Goal: Navigation & Orientation: Go to known website

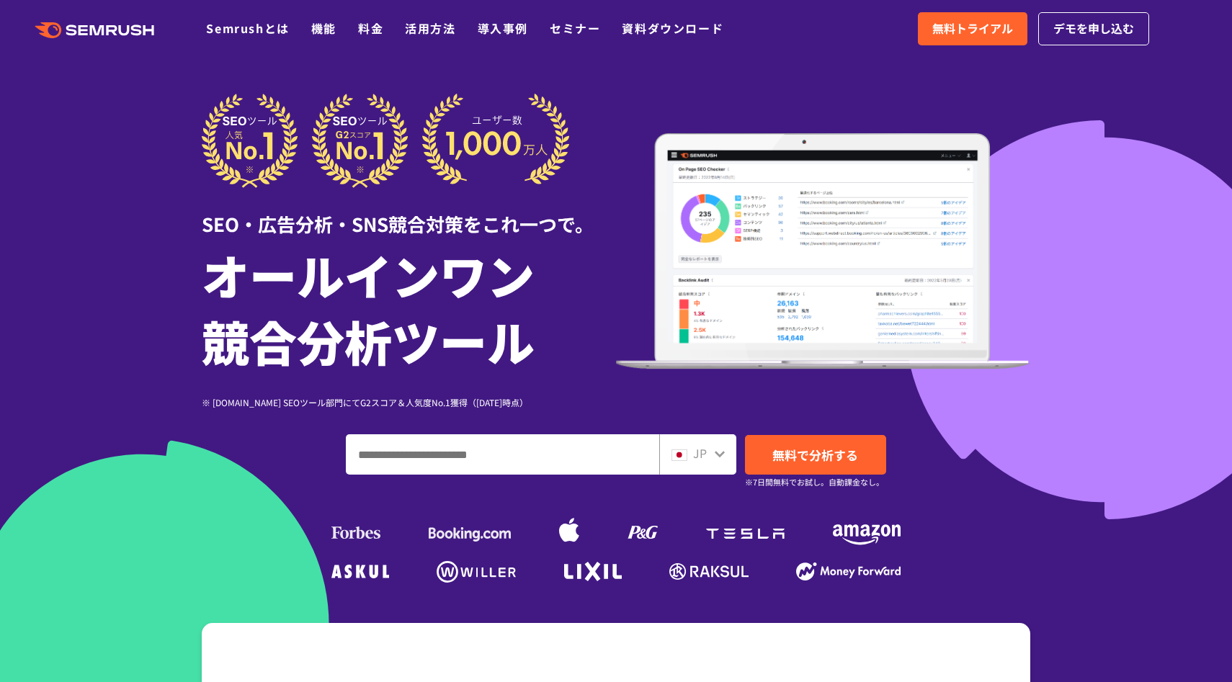
click at [145, 30] on icon ".cls {fill: #FF642D;}" at bounding box center [95, 30] width 163 height 16
click at [137, 22] on icon ".cls {fill: #FF642D;}" at bounding box center [95, 30] width 163 height 16
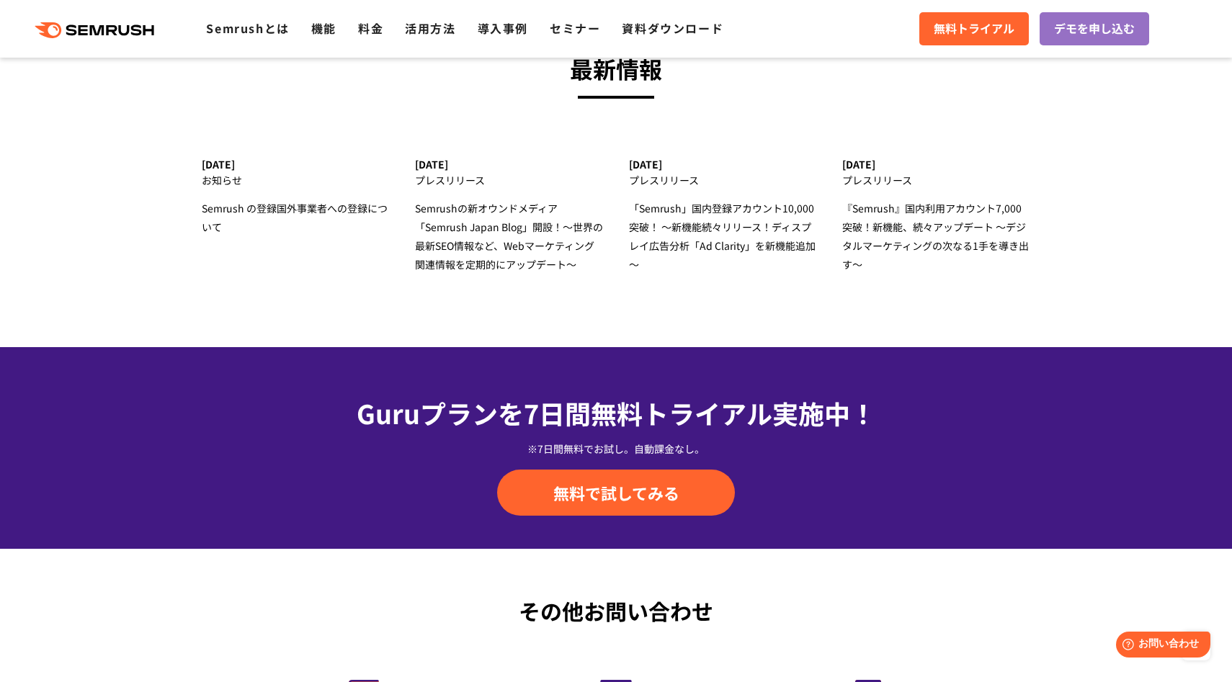
scroll to position [5016, 0]
